Goal: Participate in discussion: Engage in conversation with other users on a specific topic

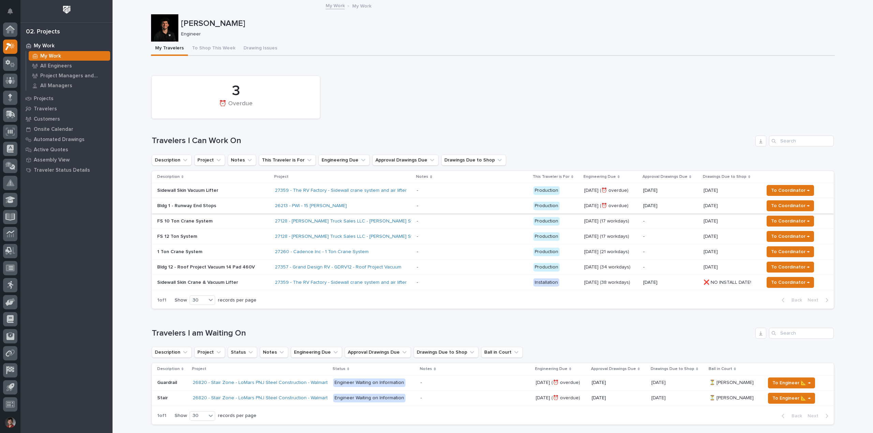
click at [233, 219] on p "FS 10 Ton Crane System" at bounding box center [213, 222] width 112 height 6
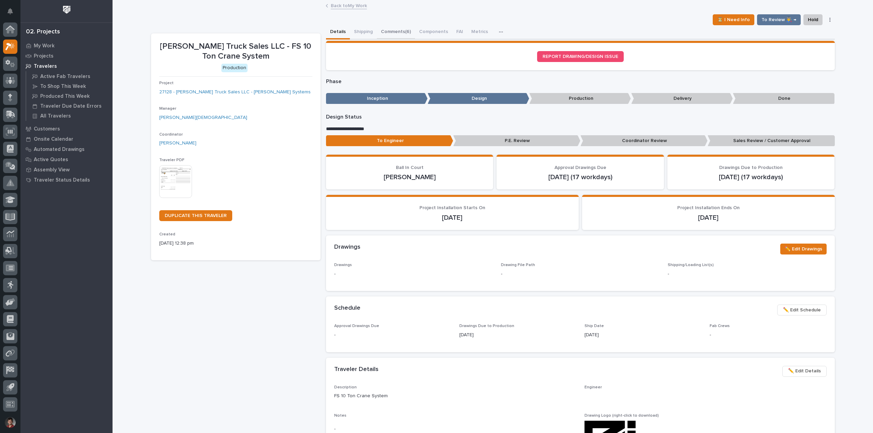
click at [380, 31] on button "Comments (6)" at bounding box center [396, 32] width 38 height 14
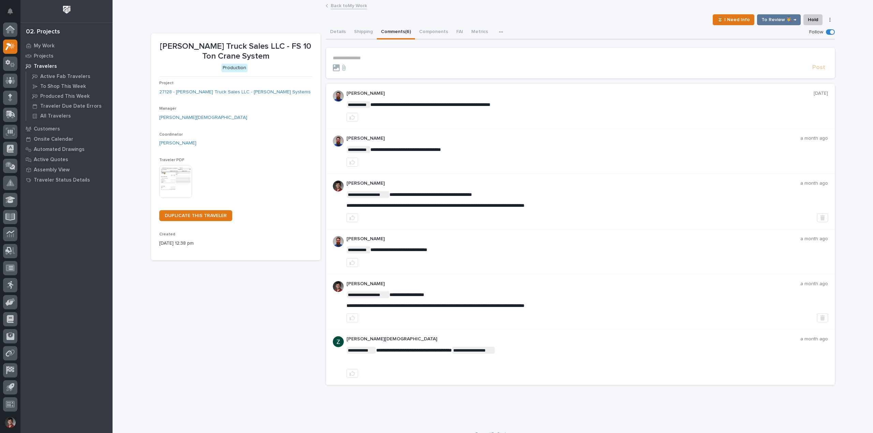
click at [363, 58] on p "**********" at bounding box center [580, 58] width 495 height 6
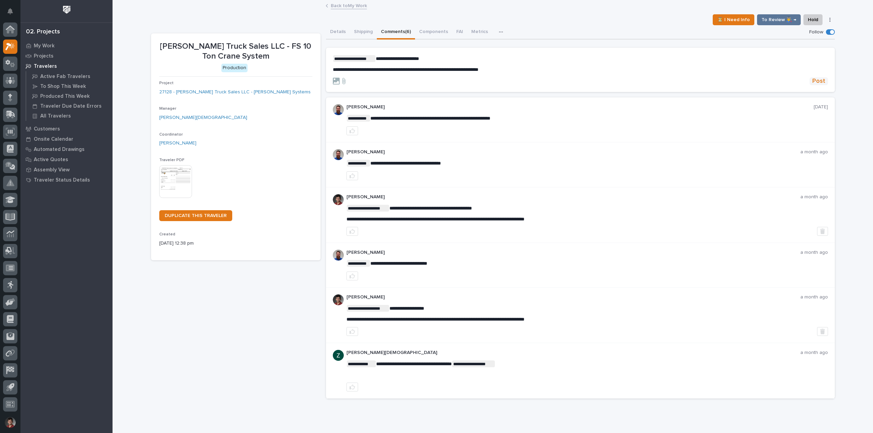
click at [824, 82] on button "Post" at bounding box center [819, 81] width 18 height 8
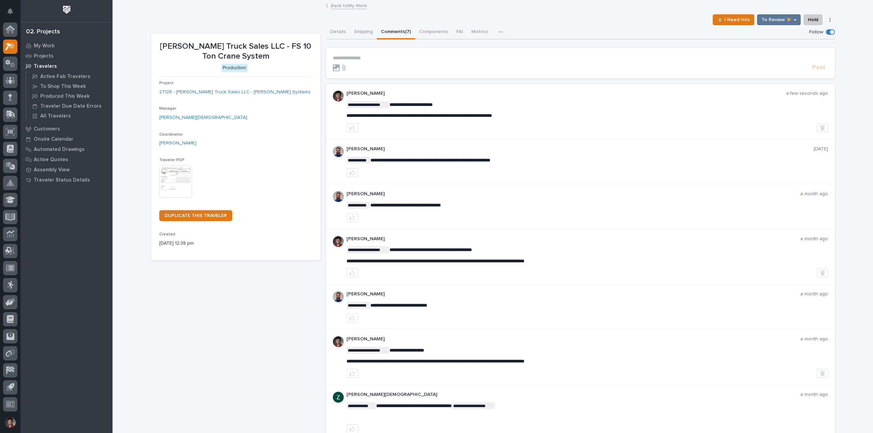
click at [348, 8] on link "Back to My Work" at bounding box center [349, 5] width 36 height 8
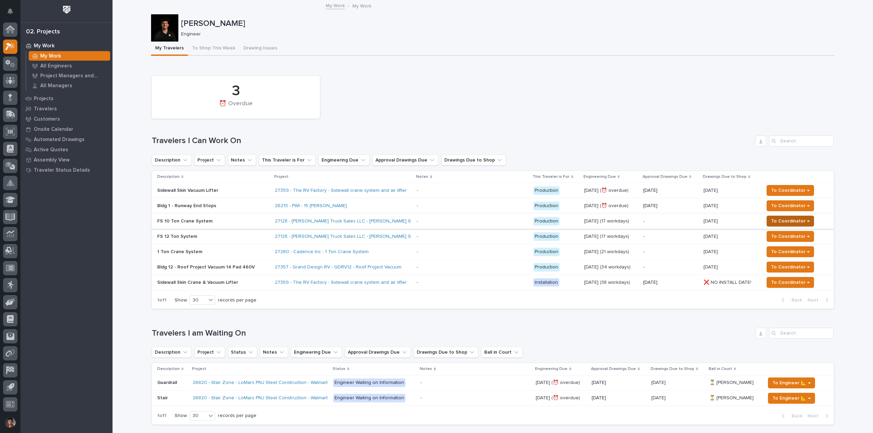
click at [771, 221] on span "To Coordinator →" at bounding box center [790, 221] width 39 height 8
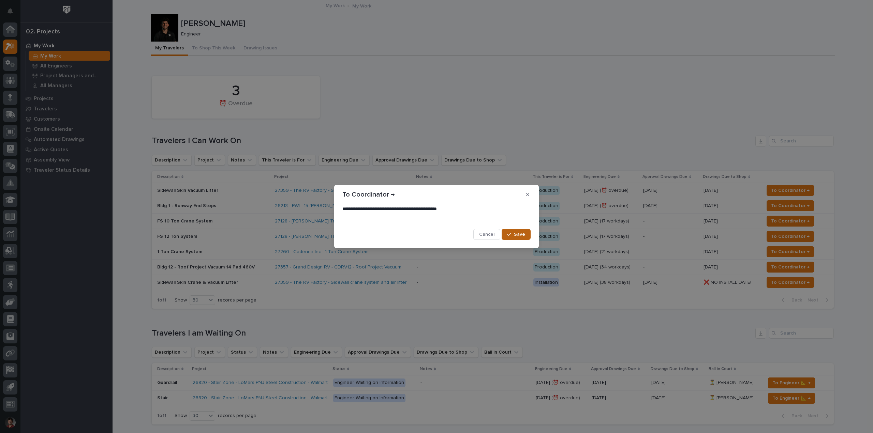
click at [516, 236] on span "Save" at bounding box center [519, 235] width 11 height 6
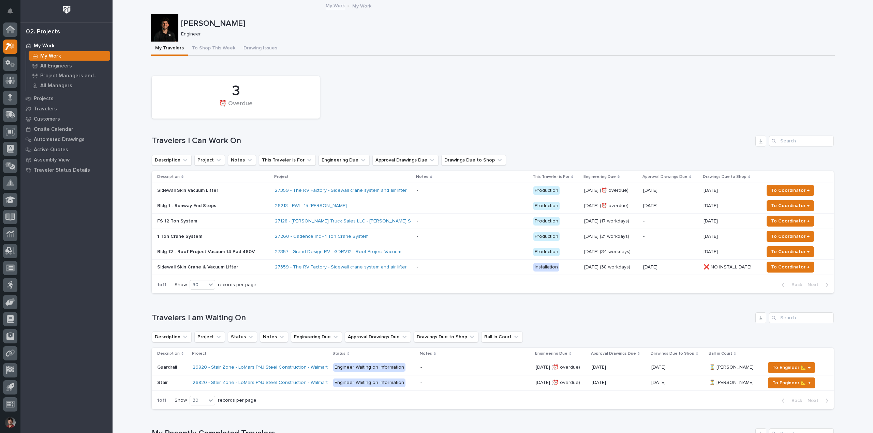
click at [455, 114] on div "3 ⏰ Overdue" at bounding box center [492, 97] width 689 height 49
